Goal: Task Accomplishment & Management: Use online tool/utility

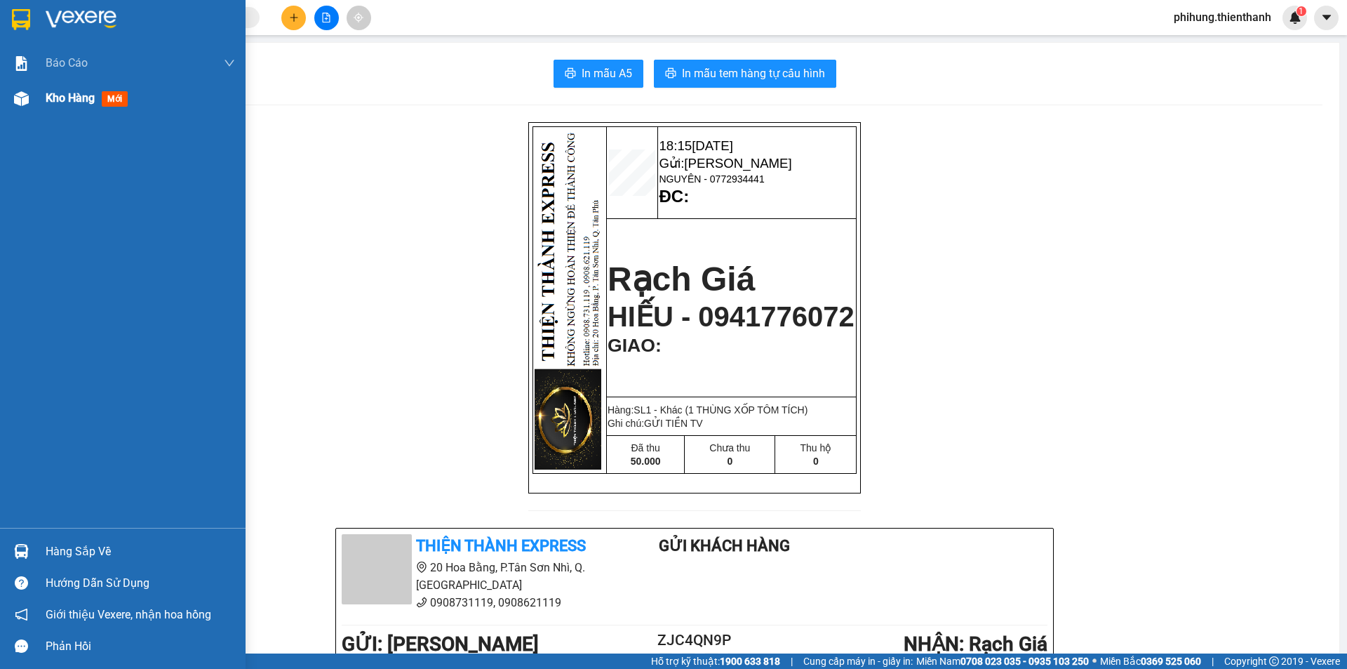
click at [28, 103] on img at bounding box center [21, 98] width 15 height 15
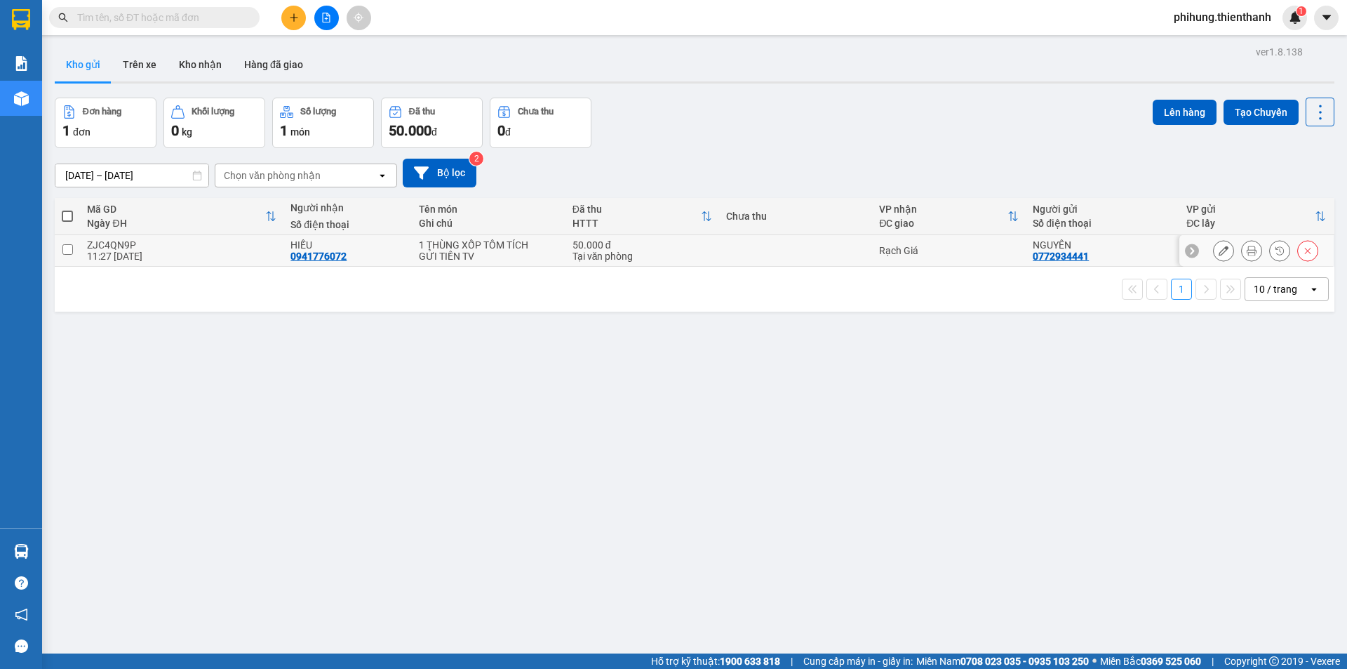
click at [71, 251] on input "checkbox" at bounding box center [67, 249] width 11 height 11
checkbox input "true"
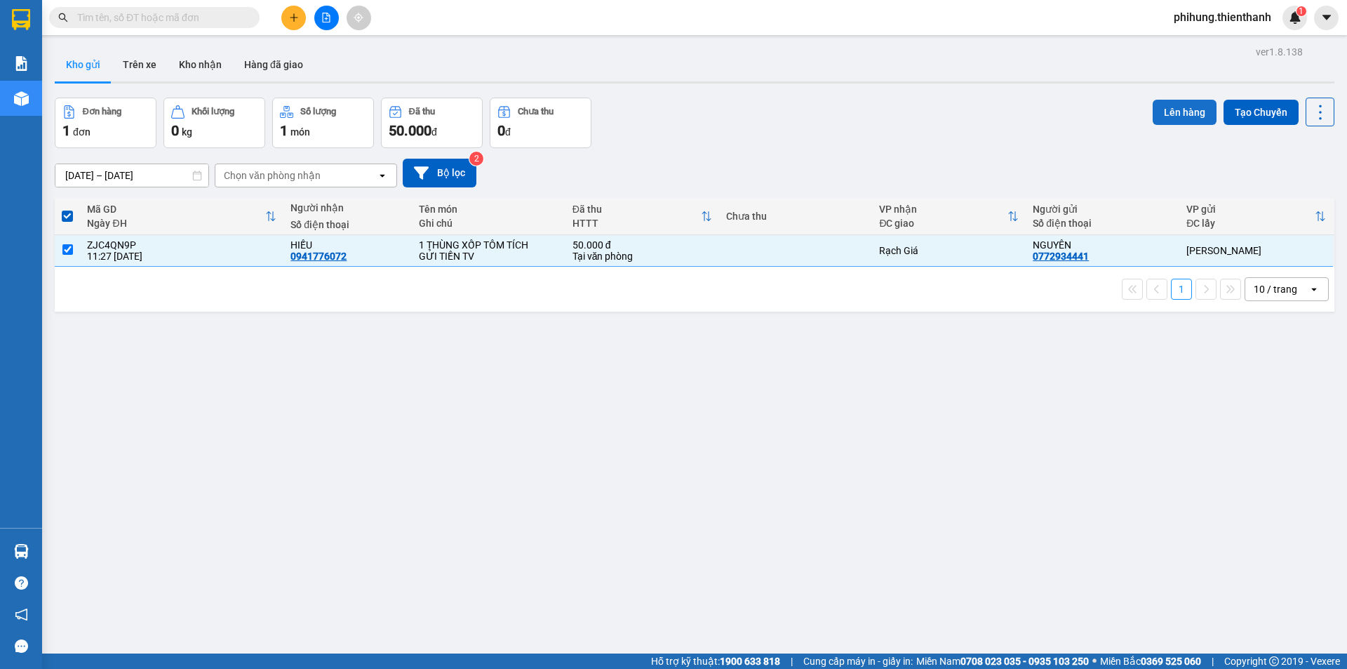
click at [1174, 109] on button "Lên hàng" at bounding box center [1185, 112] width 64 height 25
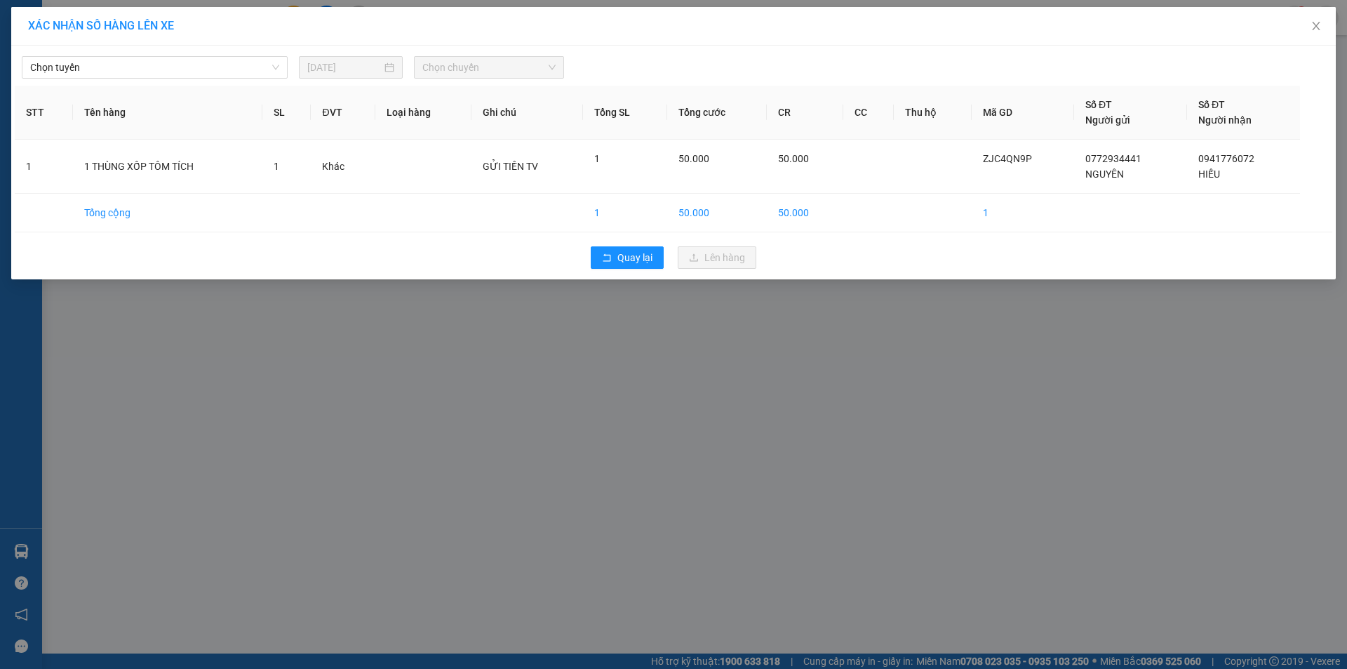
click at [205, 80] on div "Chọn tuyến [DATE] Chọn chuyến STT Tên hàng SL ĐVT Loại hàng Ghi chú Tổng SL Tổn…" at bounding box center [673, 163] width 1325 height 234
click at [210, 68] on span "Chọn tuyến" at bounding box center [154, 67] width 249 height 21
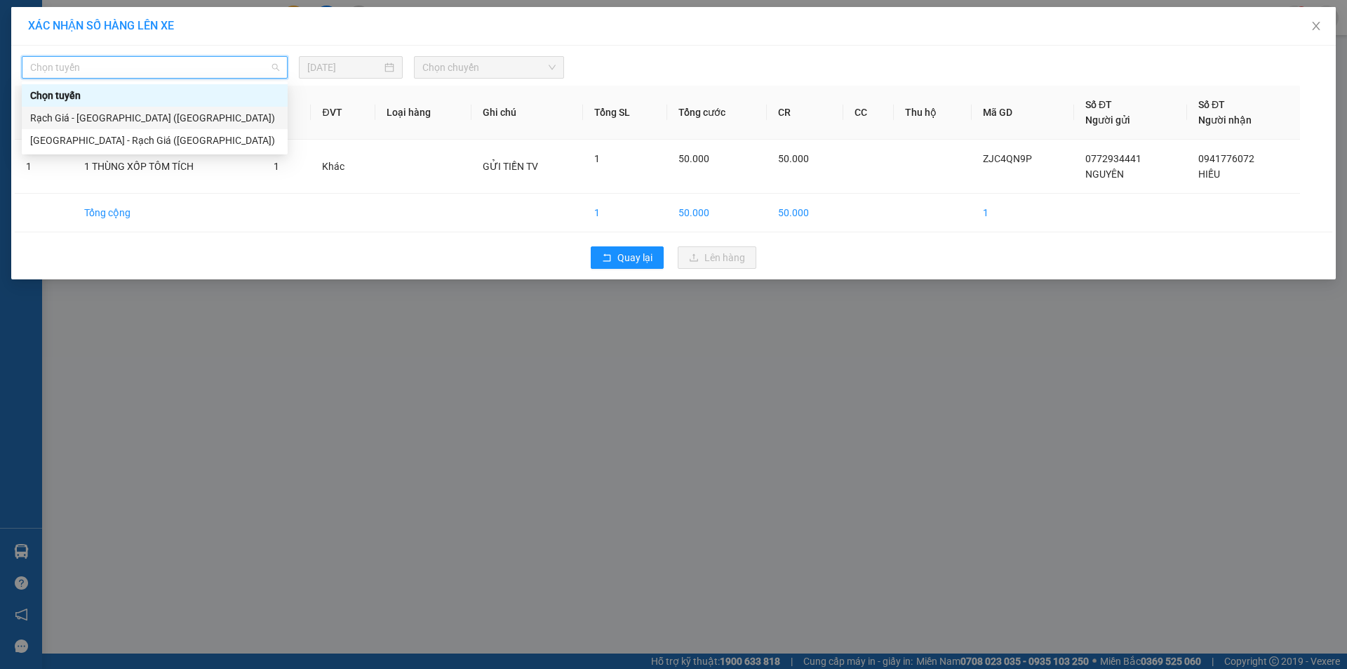
click at [175, 115] on div "Rạch Giá - [GEOGRAPHIC_DATA] ([GEOGRAPHIC_DATA])" at bounding box center [154, 117] width 249 height 15
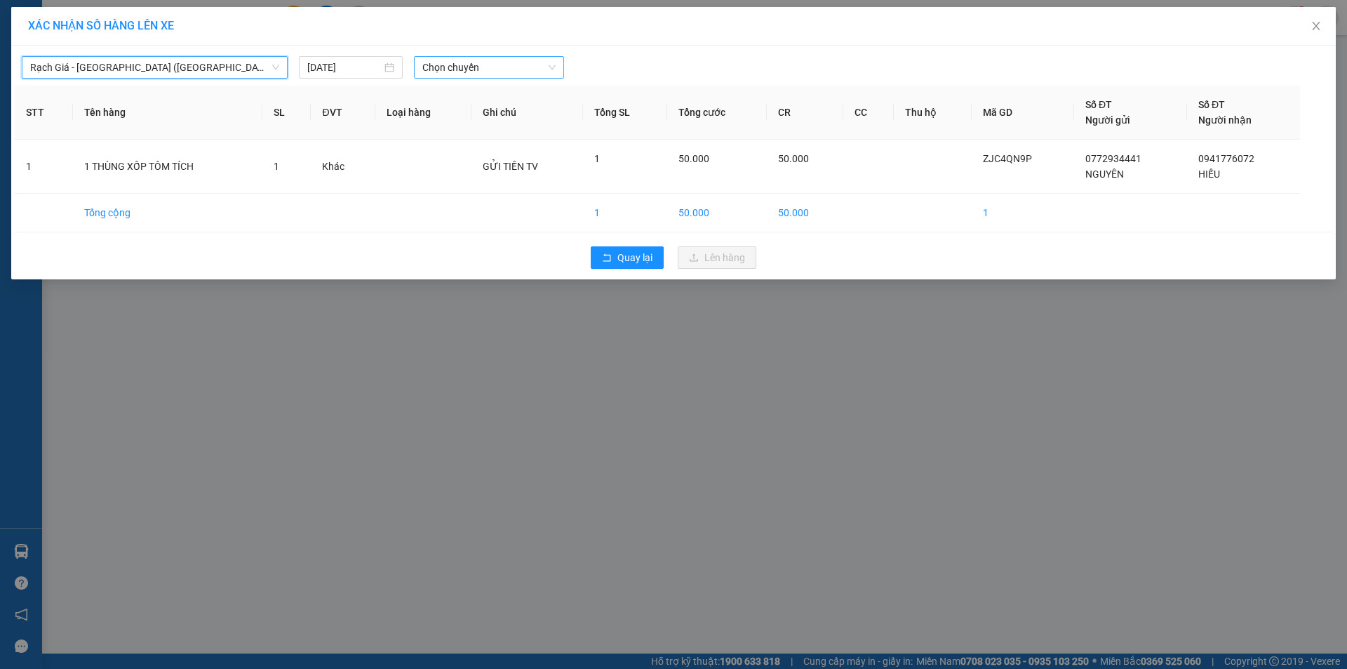
click at [477, 66] on span "Chọn chuyến" at bounding box center [488, 67] width 133 height 21
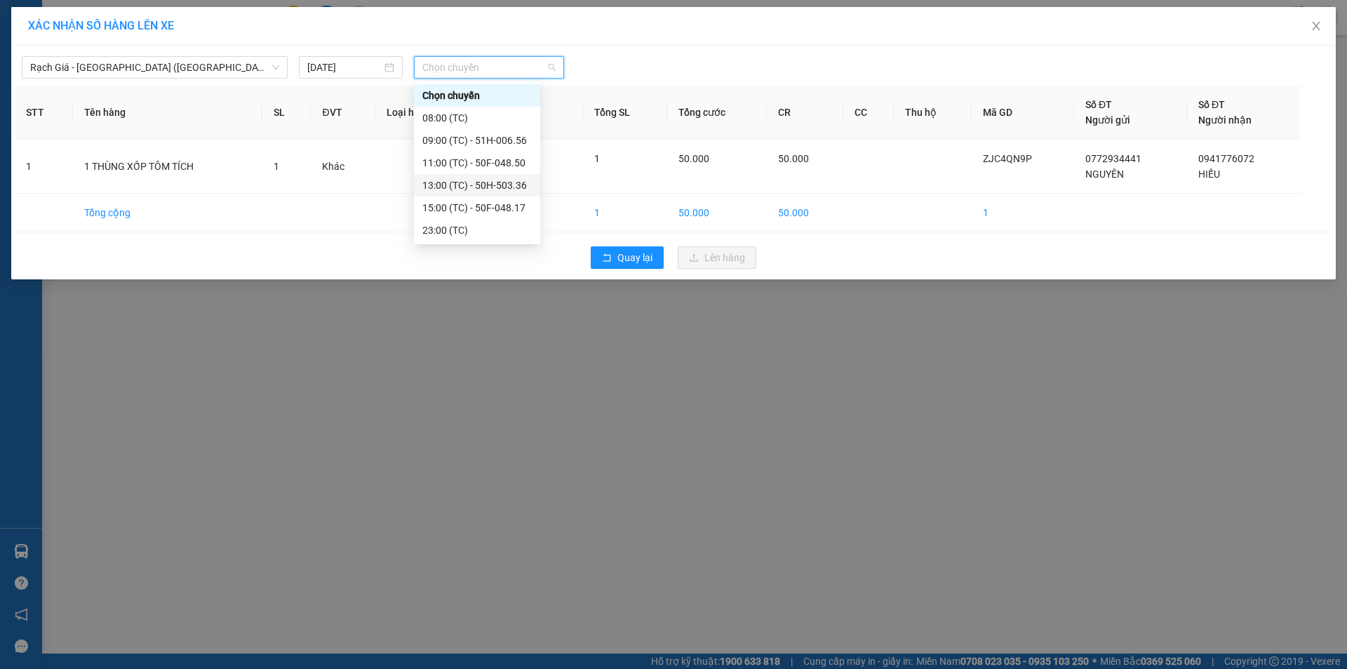
click at [484, 180] on div "13:00 (TC) - 50H-503.36" at bounding box center [476, 185] width 109 height 15
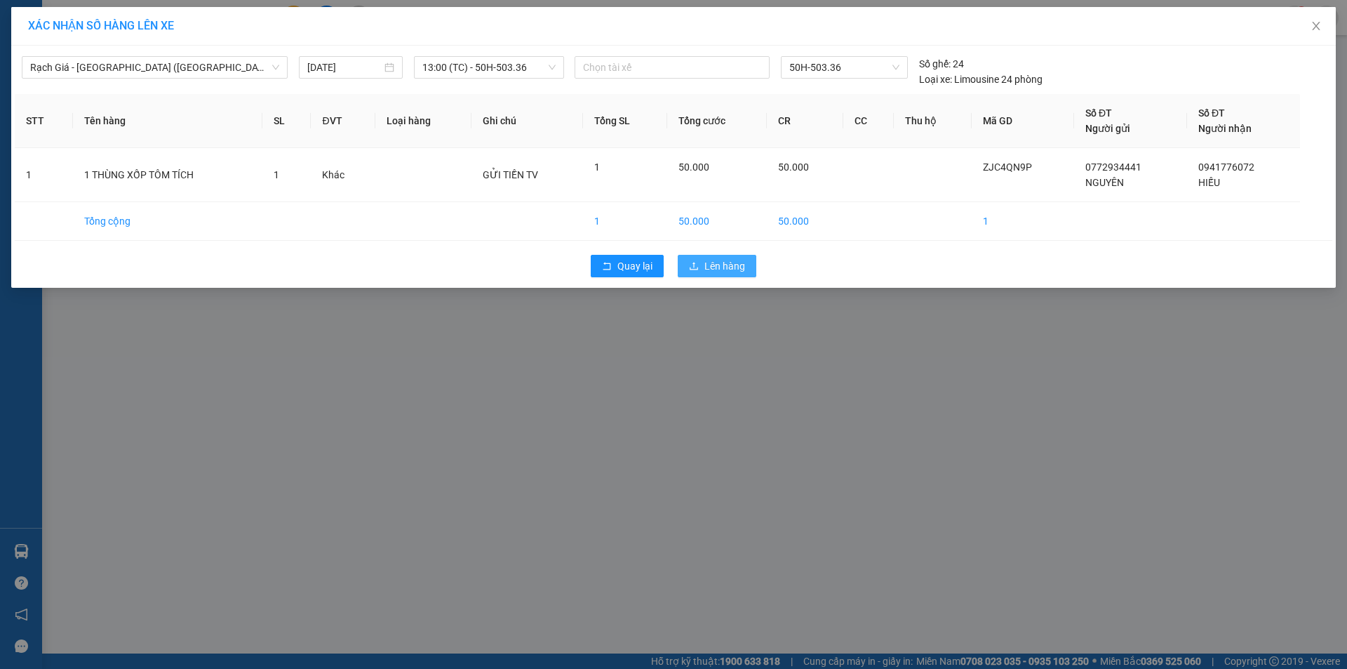
click at [711, 275] on button "Lên hàng" at bounding box center [717, 266] width 79 height 22
